Goal: Leave review/rating: Share an evaluation or opinion about a product, service, or content

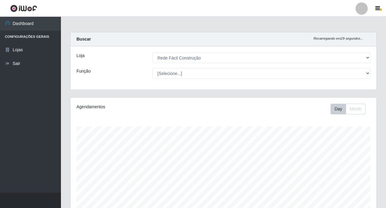
select select "318"
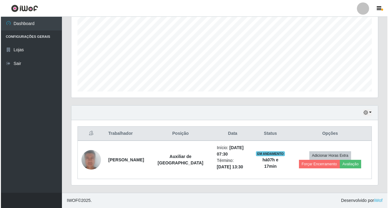
scroll to position [127, 307]
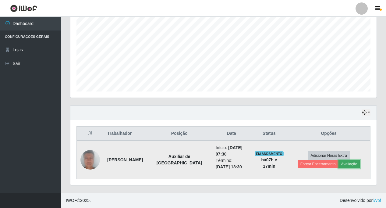
click at [339, 164] on button "Avaliação" at bounding box center [350, 164] width 22 height 9
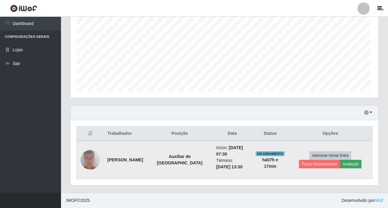
scroll to position [127, 303]
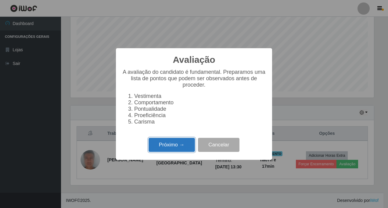
click at [166, 148] on button "Próximo →" at bounding box center [172, 145] width 46 height 14
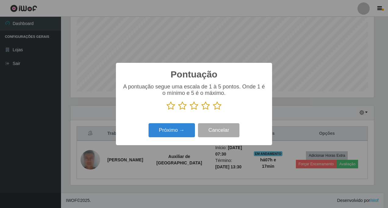
click at [219, 107] on icon at bounding box center [217, 105] width 9 height 9
click at [213, 110] on input "radio" at bounding box center [213, 110] width 0 height 0
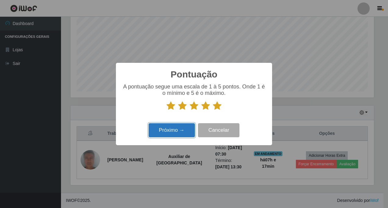
click at [172, 132] on button "Próximo →" at bounding box center [172, 130] width 46 height 14
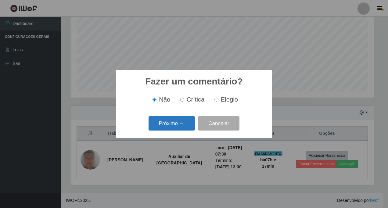
click at [176, 121] on button "Próximo →" at bounding box center [172, 123] width 46 height 14
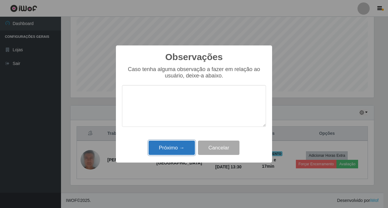
click at [162, 145] on button "Próximo →" at bounding box center [172, 148] width 46 height 14
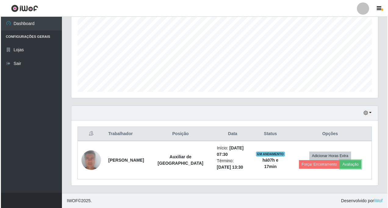
scroll to position [127, 0]
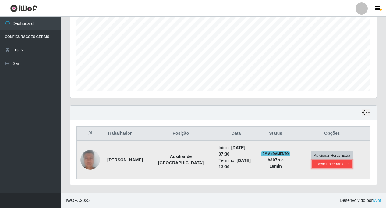
click at [343, 165] on button "Forçar Encerramento" at bounding box center [332, 164] width 41 height 9
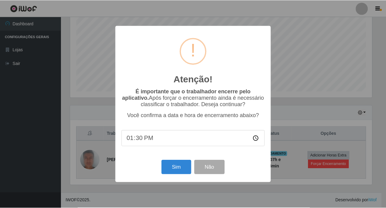
scroll to position [127, 303]
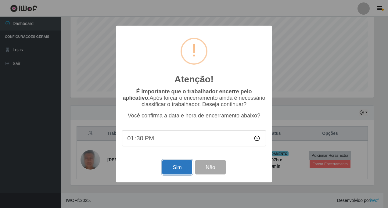
click at [183, 167] on button "Sim" at bounding box center [177, 167] width 30 height 14
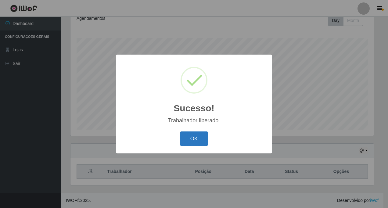
click at [193, 138] on button "OK" at bounding box center [194, 138] width 28 height 14
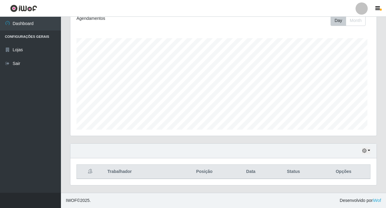
scroll to position [127, 307]
click at [369, 151] on button "button" at bounding box center [366, 150] width 9 height 7
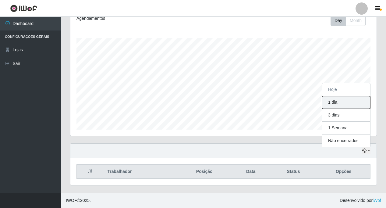
click at [334, 102] on button "1 dia" at bounding box center [346, 102] width 48 height 13
